Goal: Task Accomplishment & Management: Use online tool/utility

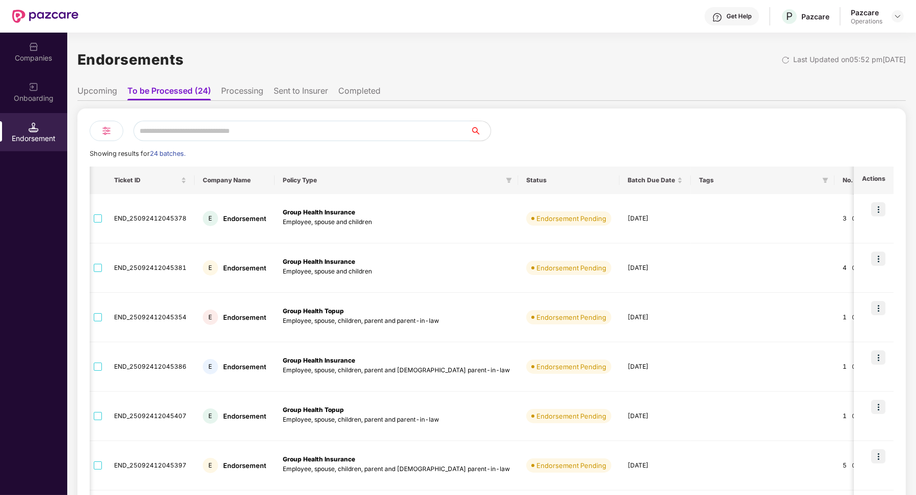
scroll to position [0, 19]
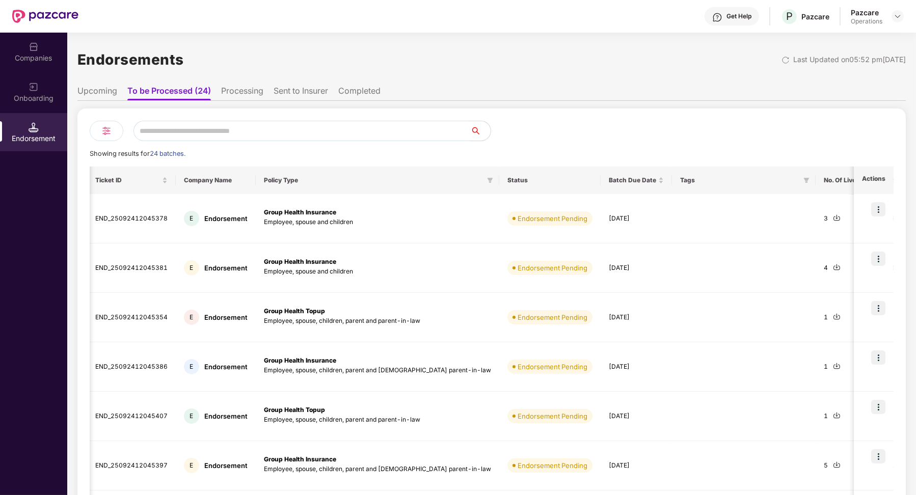
click at [109, 100] on div "Upcoming To be Processed (24) Processing Sent to Insurer Completed Showing resu…" at bounding box center [491, 408] width 828 height 656
click at [101, 91] on li "Upcoming" at bounding box center [97, 93] width 40 height 15
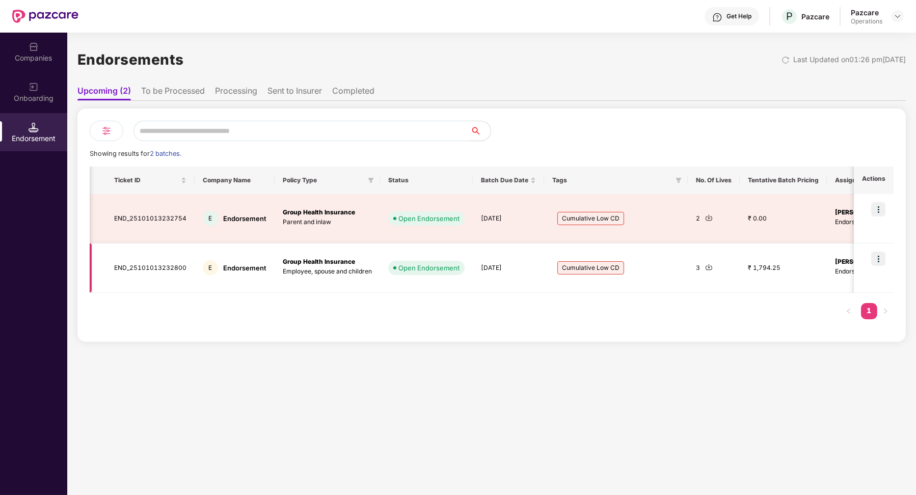
scroll to position [0, 224]
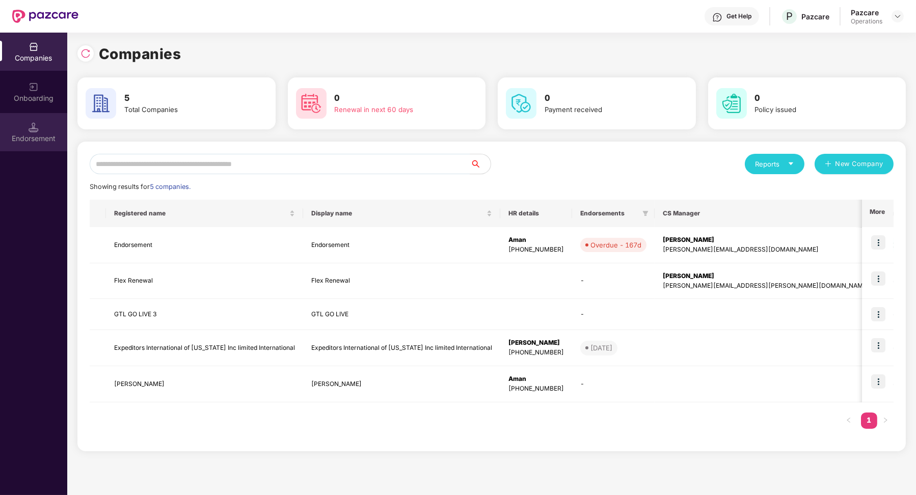
click at [2, 135] on div "Endorsement" at bounding box center [33, 138] width 67 height 10
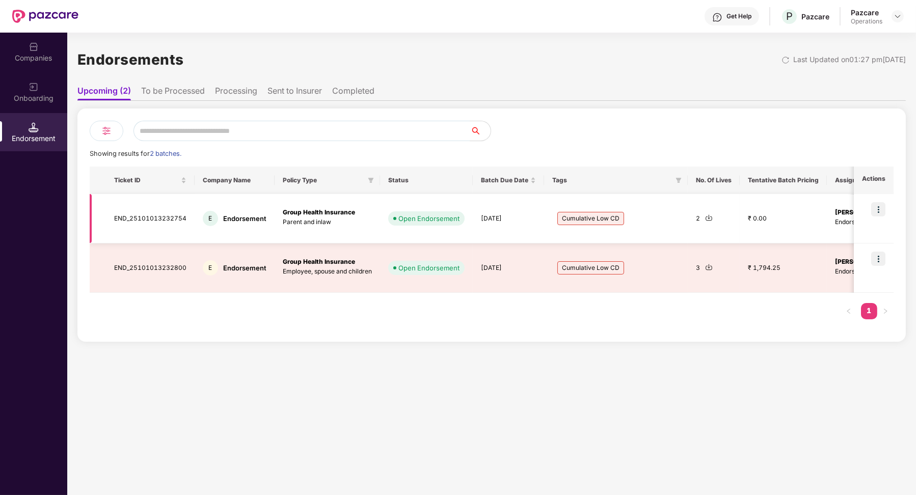
click at [884, 212] on img at bounding box center [878, 209] width 14 height 14
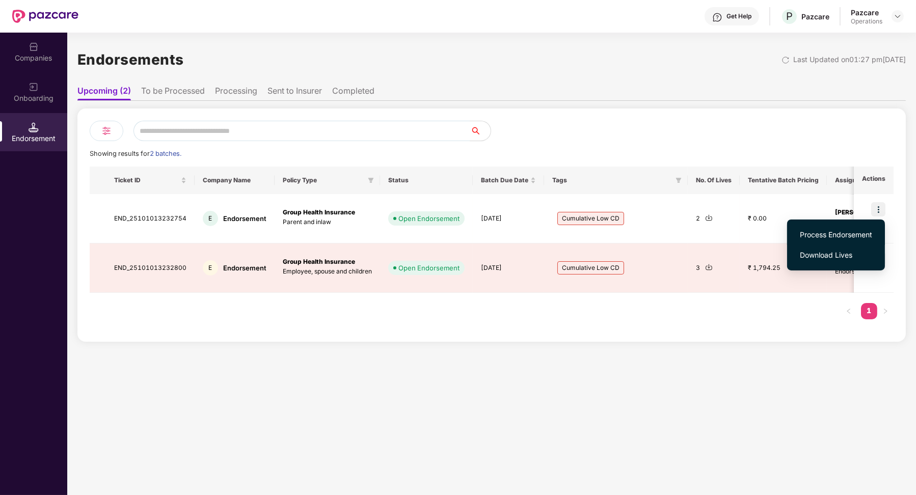
click at [874, 230] on li "Process Endorsement" at bounding box center [836, 235] width 98 height 20
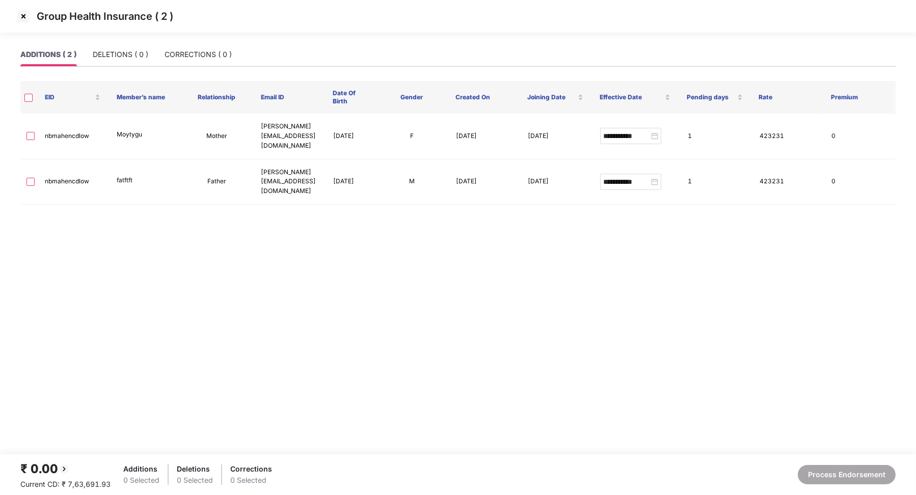
click at [21, 16] on img at bounding box center [23, 16] width 16 height 16
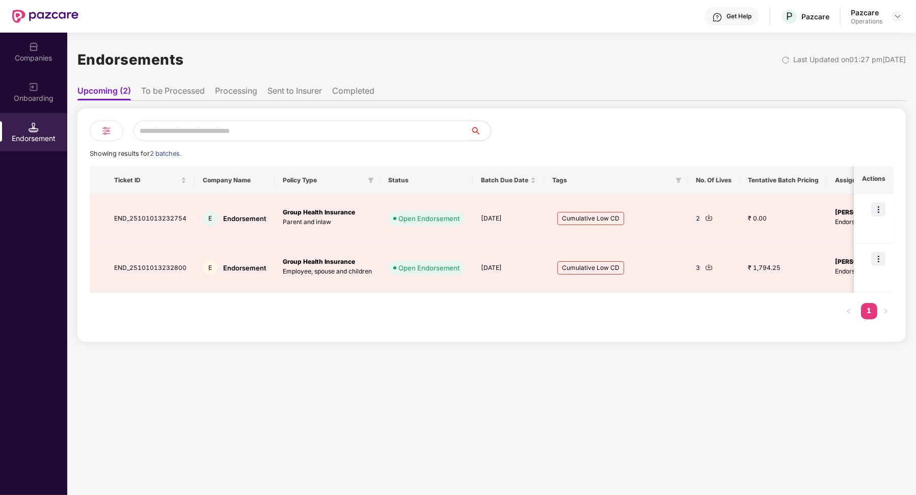
click at [142, 87] on li "To be Processed" at bounding box center [173, 93] width 64 height 15
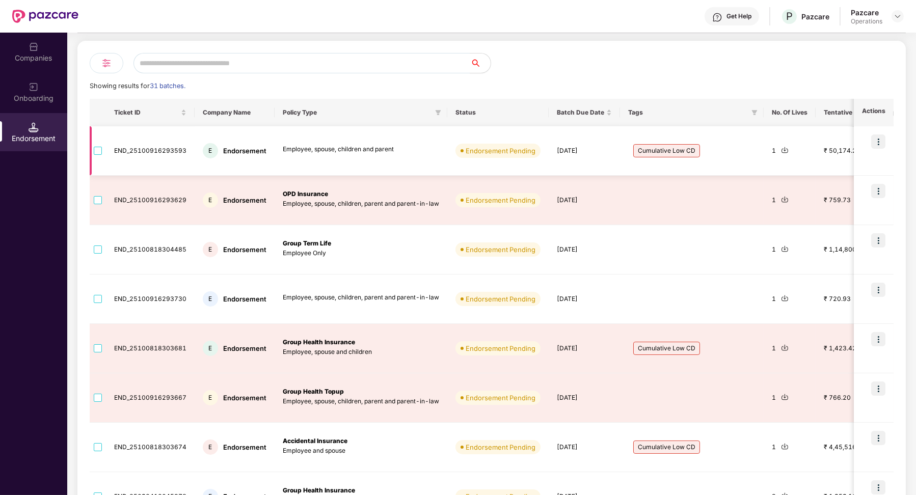
scroll to position [123, 0]
